Goal: Find specific page/section: Find specific page/section

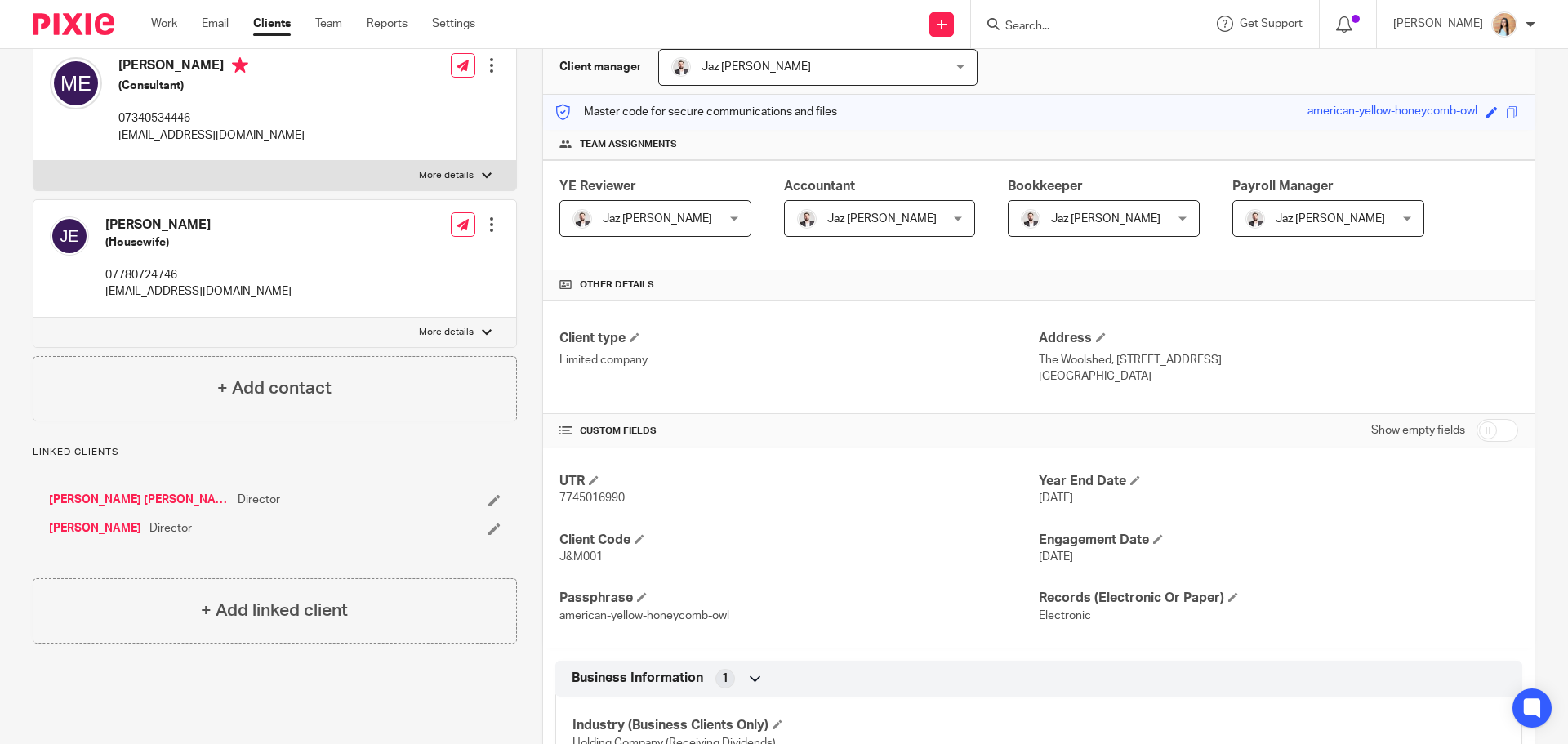
scroll to position [245, 0]
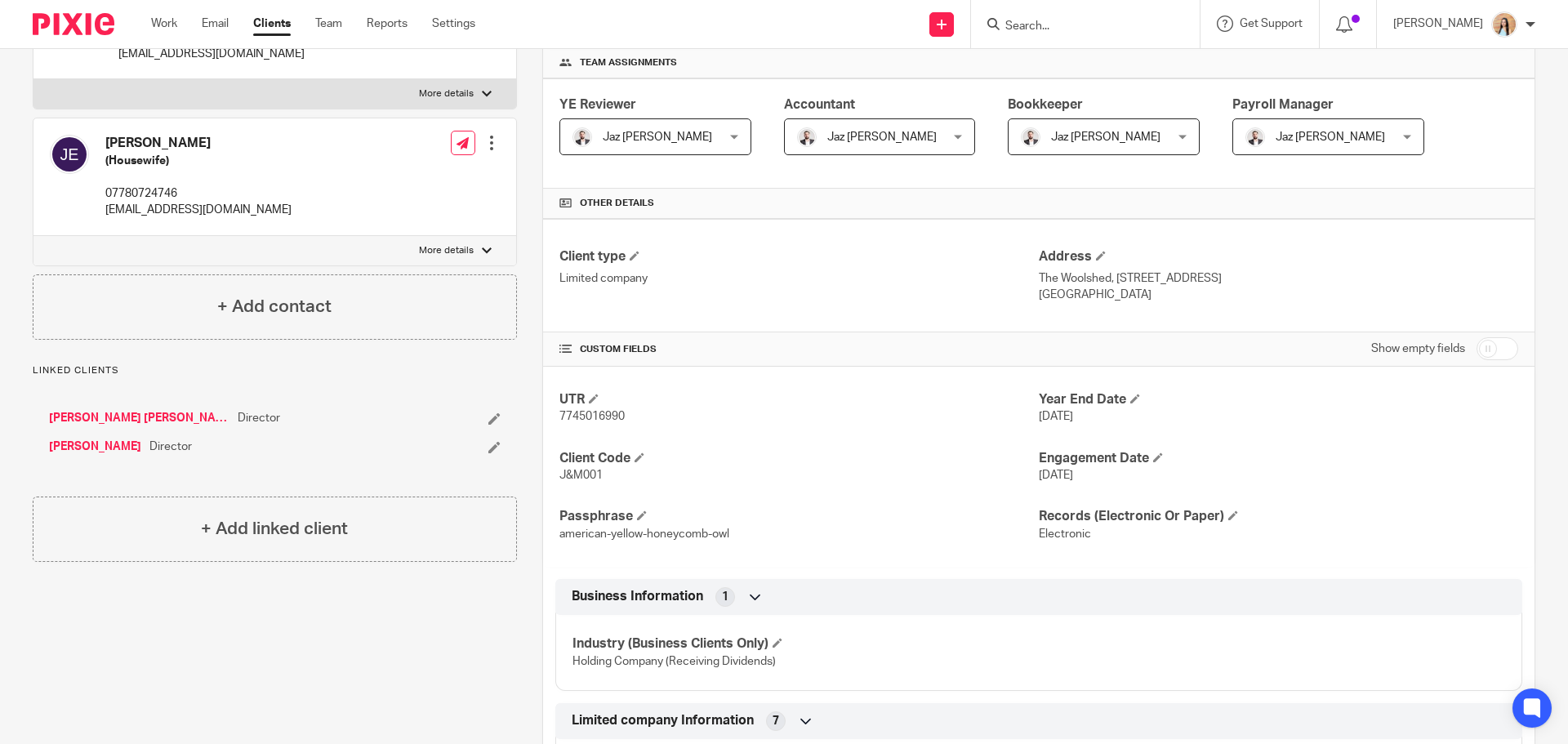
click at [1119, 20] on input "Search" at bounding box center [1077, 27] width 147 height 15
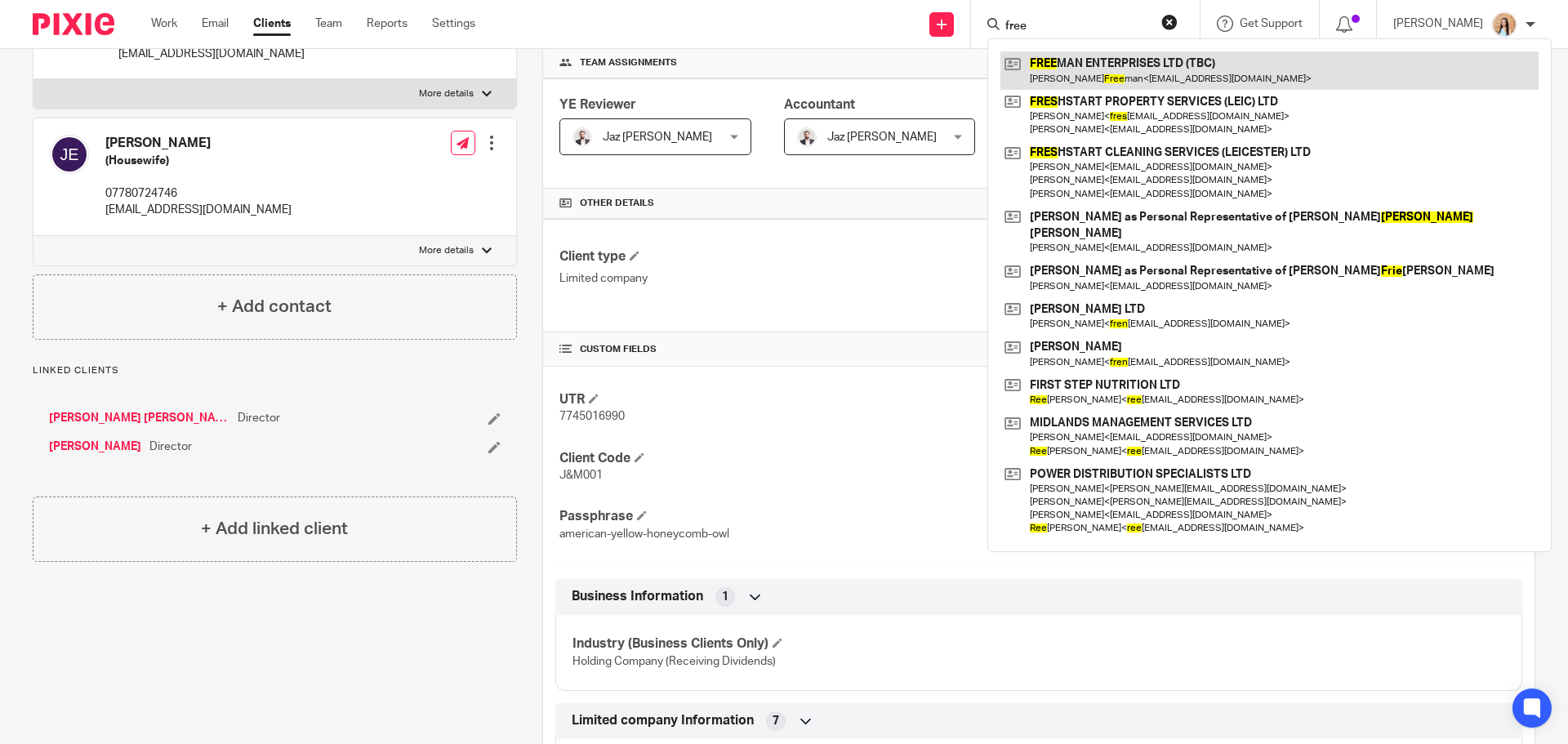
type input "free"
click at [1120, 52] on link at bounding box center [1269, 70] width 538 height 37
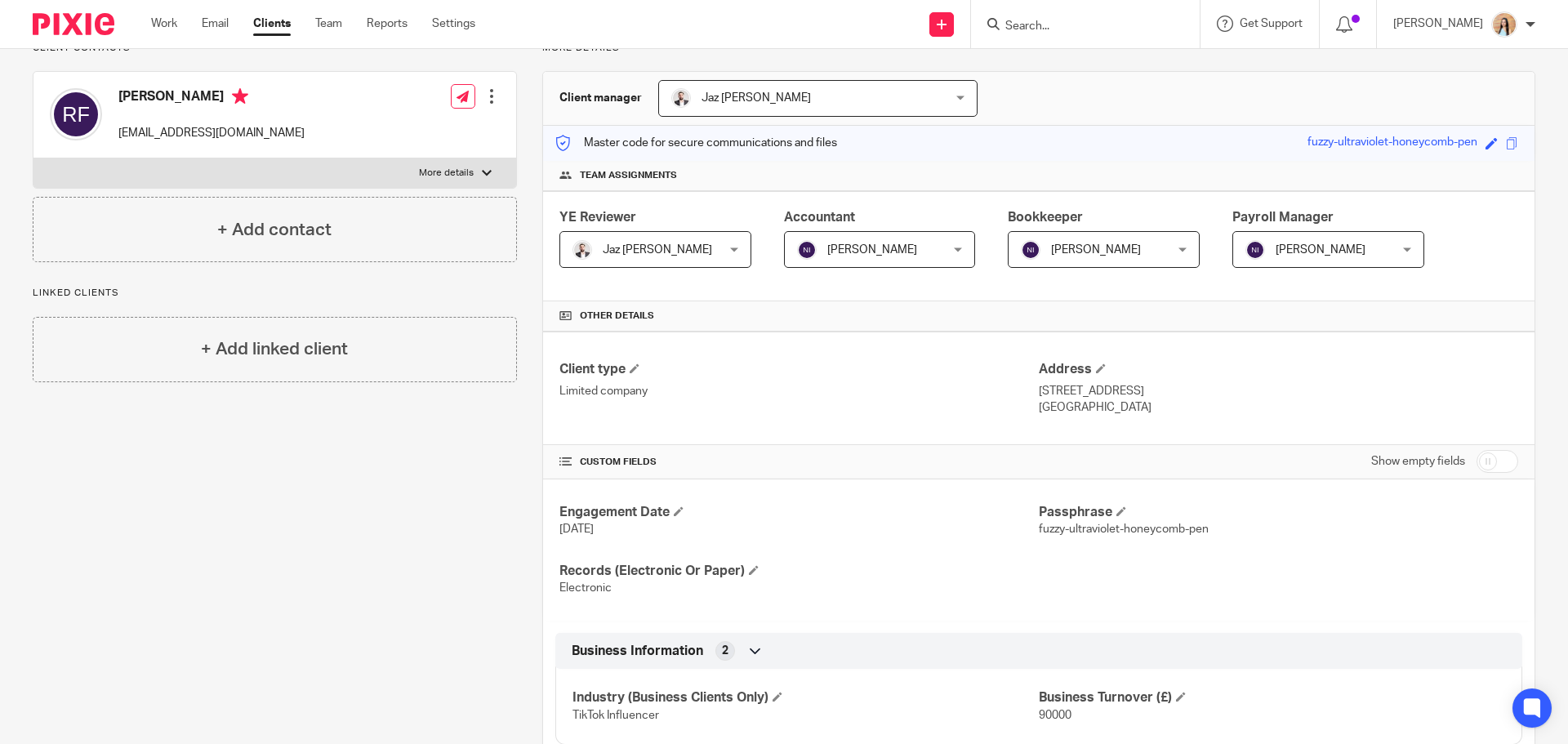
scroll to position [276, 0]
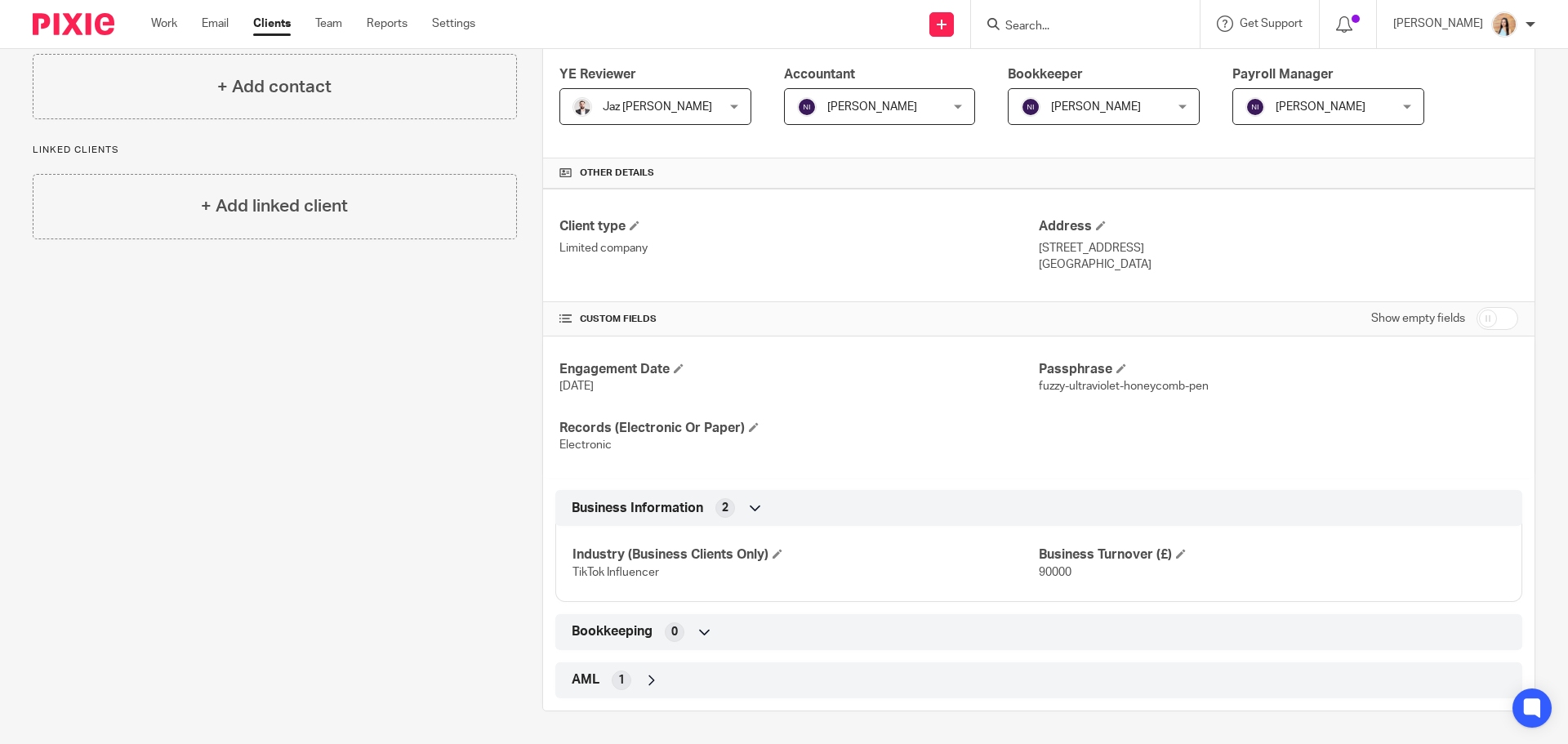
click at [266, 427] on div "Client contacts Roxanne Freeman roxannefreeman@hotmail.co.uk Edit contact Creat…" at bounding box center [261, 304] width 509 height 813
click at [1107, 27] on input "Search" at bounding box center [1077, 27] width 147 height 15
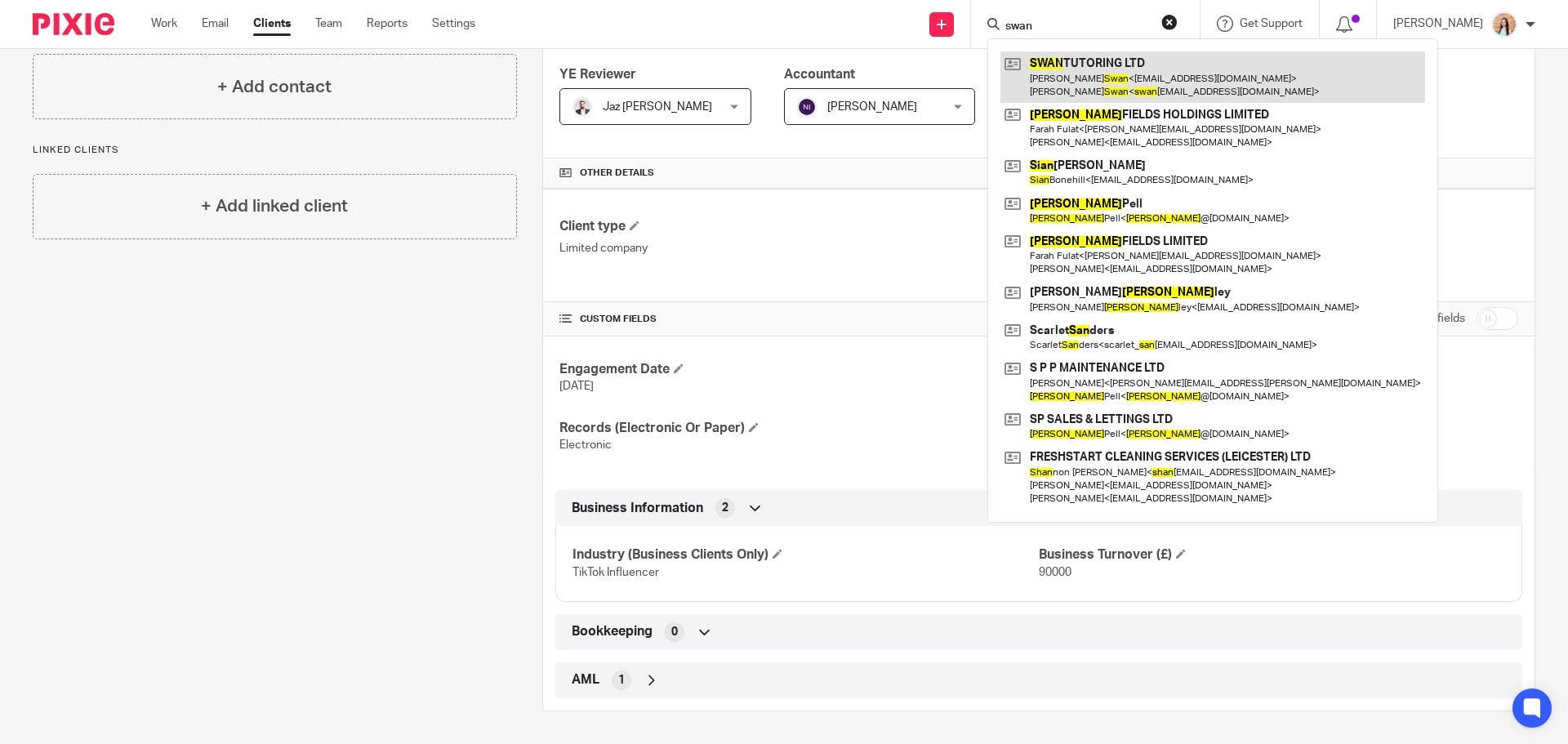
type input "swan"
click at [1122, 73] on link at bounding box center [1213, 76] width 424 height 50
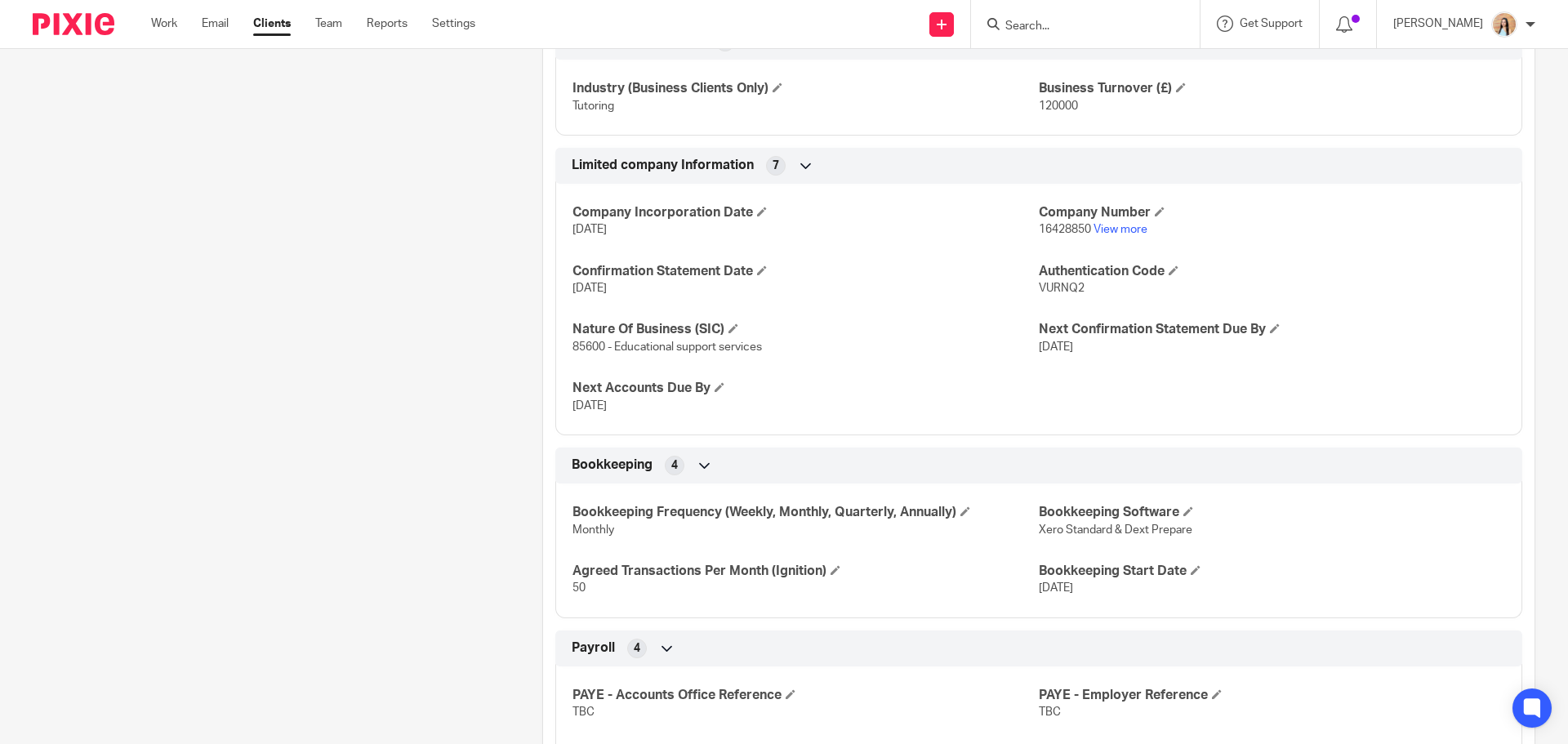
scroll to position [572, 0]
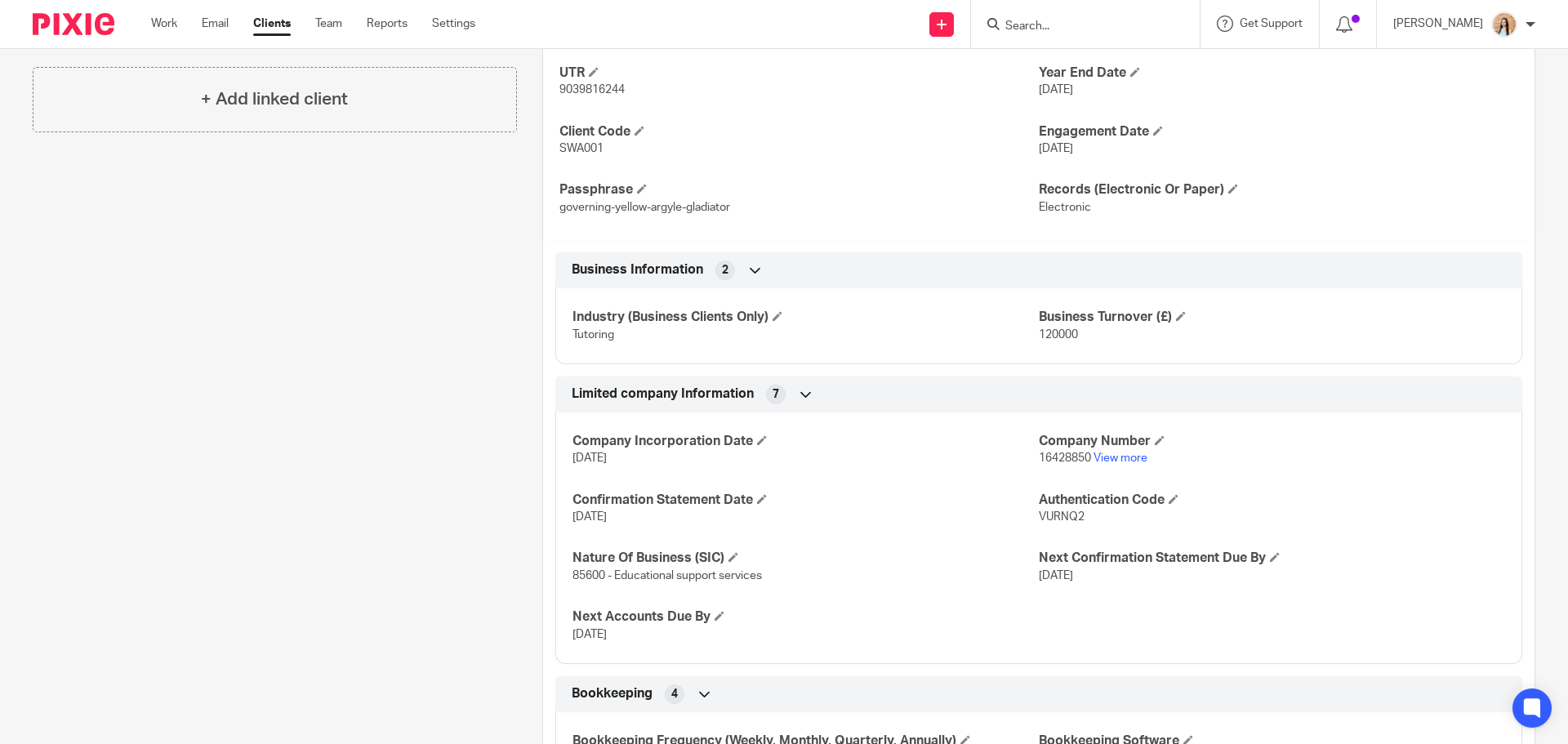
click at [1098, 18] on form at bounding box center [1090, 24] width 174 height 20
click at [1097, 20] on input "Search" at bounding box center [1077, 27] width 147 height 15
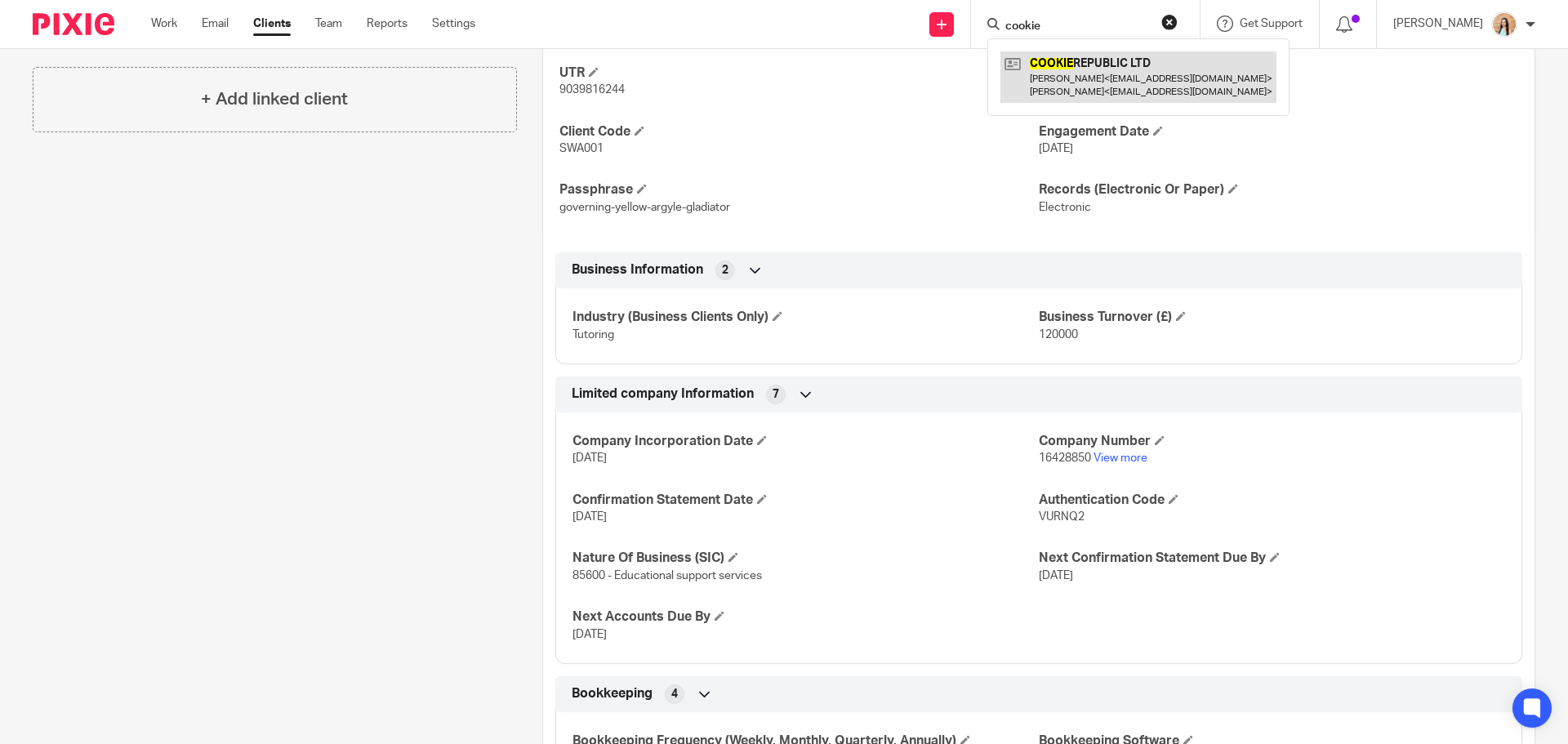
type input "cookie"
click at [1123, 63] on link at bounding box center [1138, 76] width 276 height 50
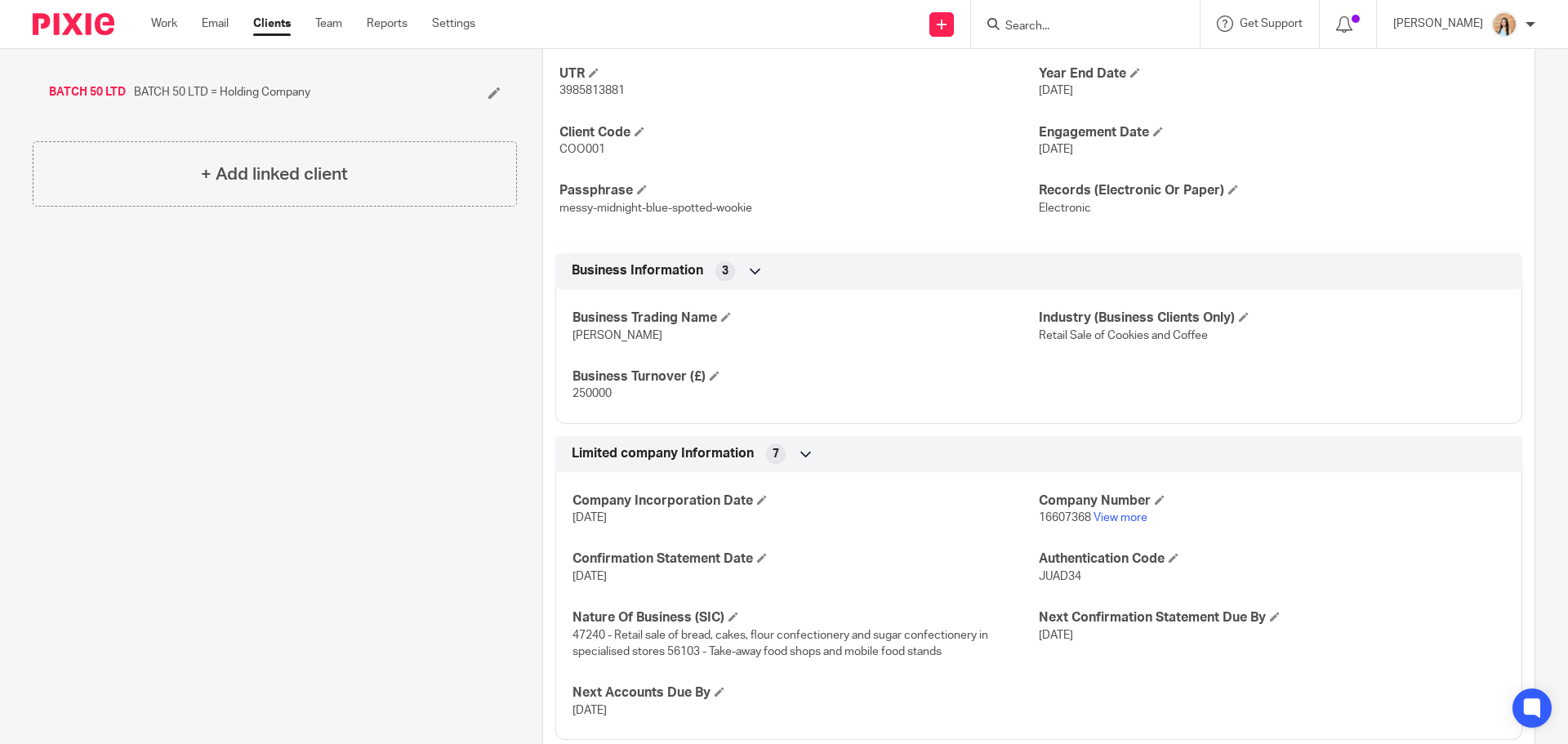
scroll to position [572, 0]
click at [373, 272] on div "Client contacts Anne-Sophie Guyader (Director) 07408810737 annesophieguyader@ya…" at bounding box center [261, 379] width 509 height 1554
